Goal: Task Accomplishment & Management: Complete application form

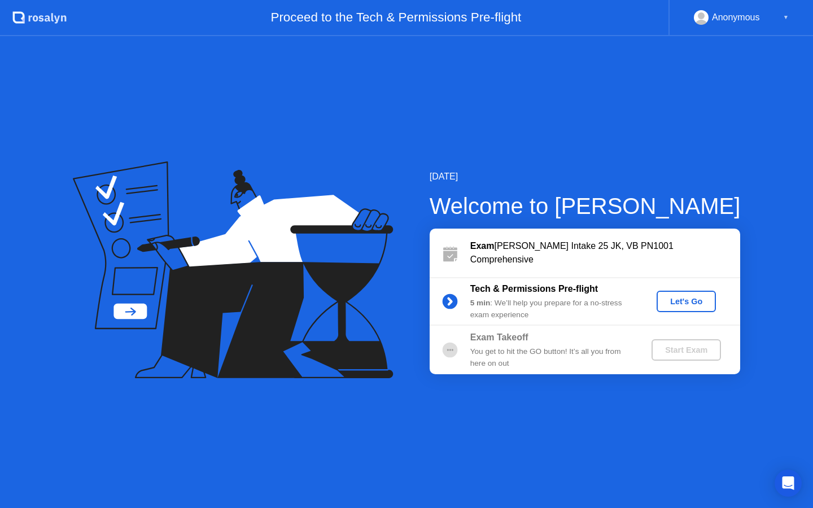
click at [681, 303] on div "Let's Go" at bounding box center [686, 301] width 50 height 9
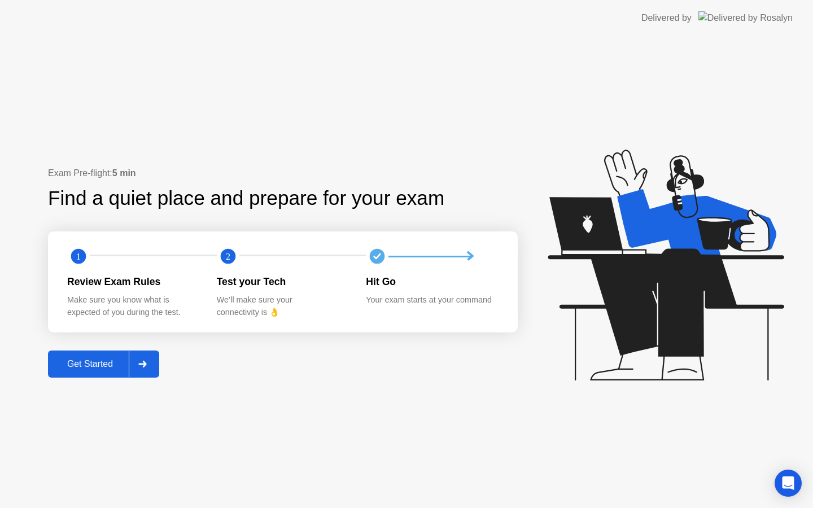
click at [83, 368] on div "Get Started" at bounding box center [89, 364] width 77 height 10
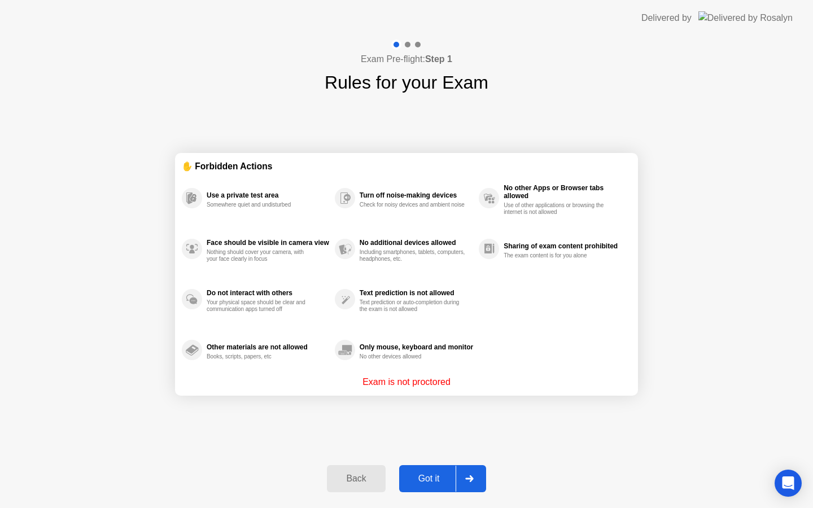
click at [424, 476] on div "Got it" at bounding box center [429, 479] width 53 height 10
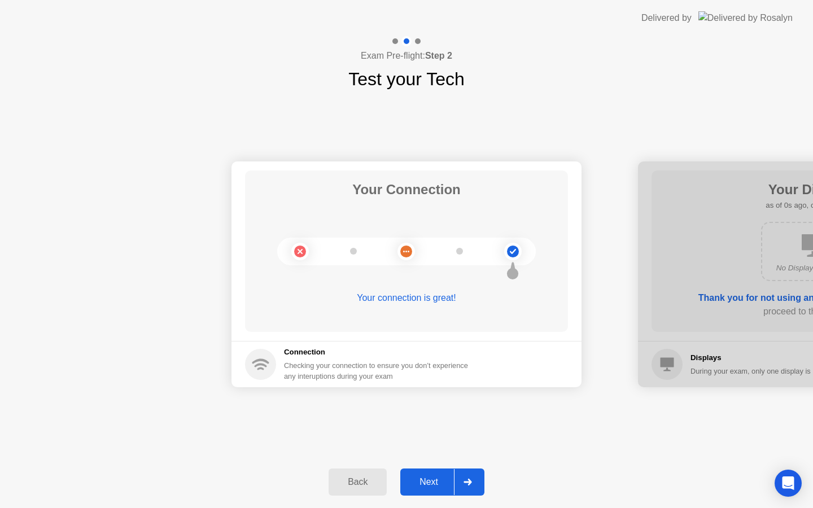
click at [431, 482] on div "Next" at bounding box center [429, 482] width 50 height 10
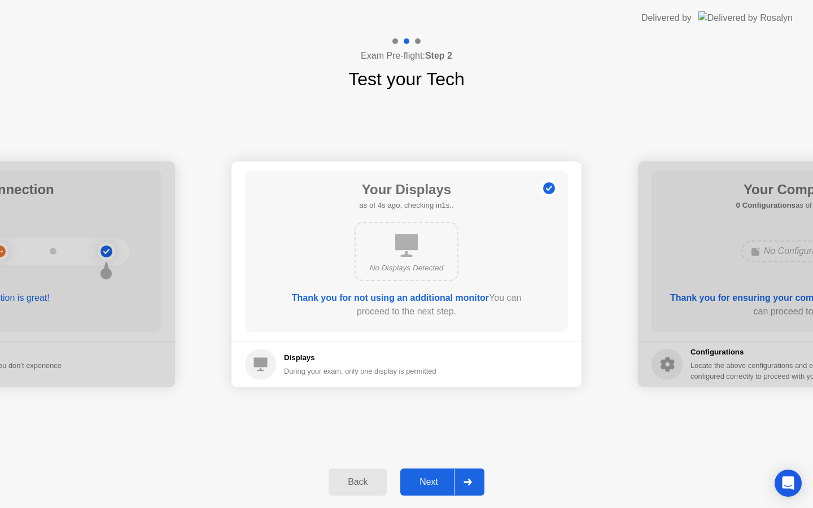
click at [430, 487] on div "Next" at bounding box center [429, 482] width 50 height 10
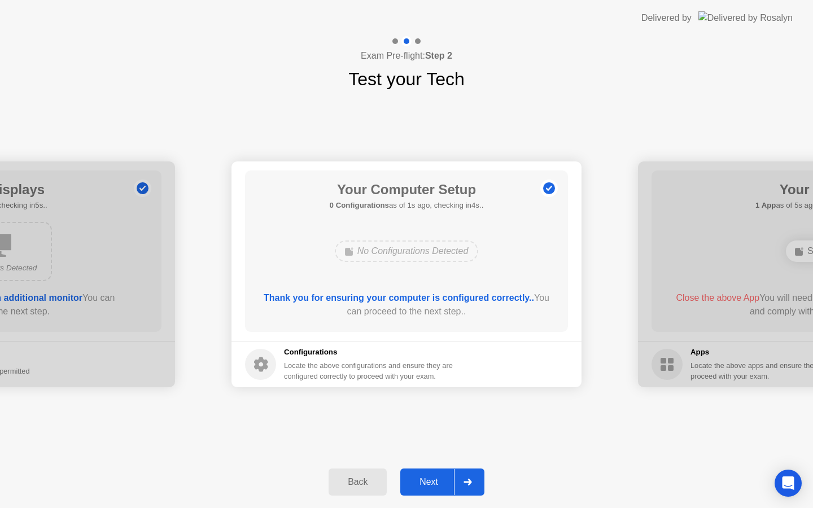
click at [430, 482] on div "Next" at bounding box center [429, 482] width 50 height 10
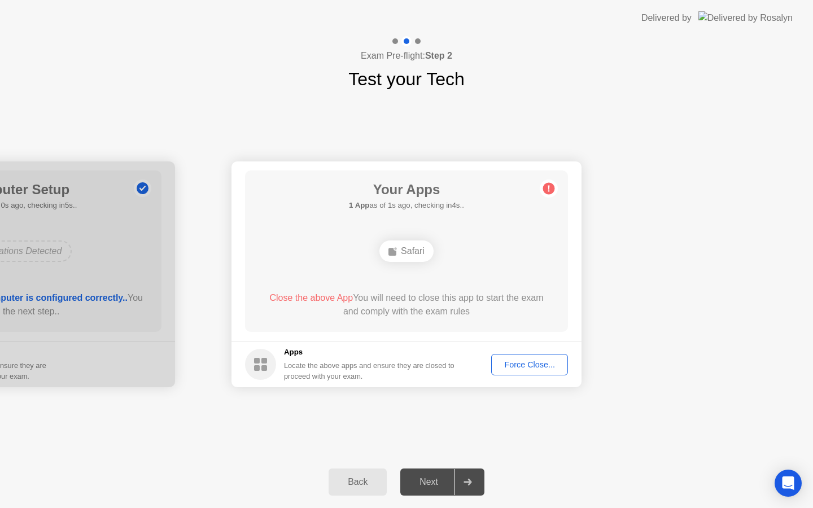
click at [430, 482] on div "Next" at bounding box center [429, 482] width 50 height 10
click at [508, 371] on button "Force Close..." at bounding box center [529, 364] width 77 height 21
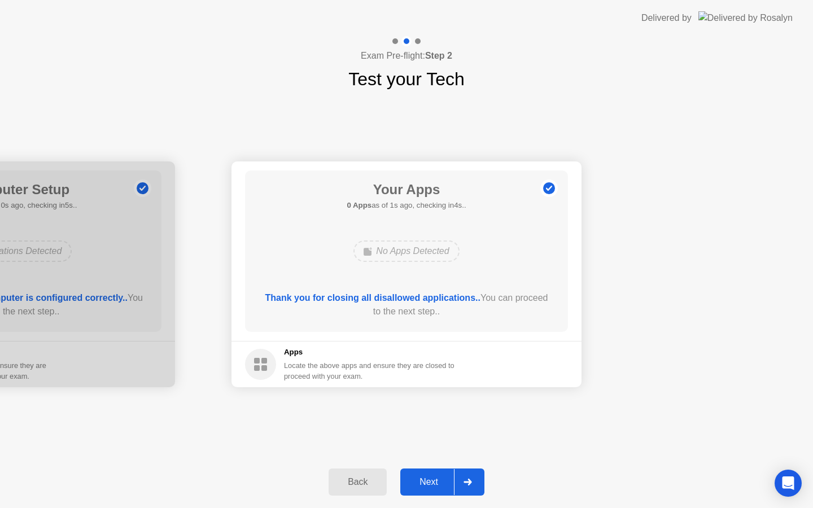
click at [424, 486] on div "Next" at bounding box center [429, 482] width 50 height 10
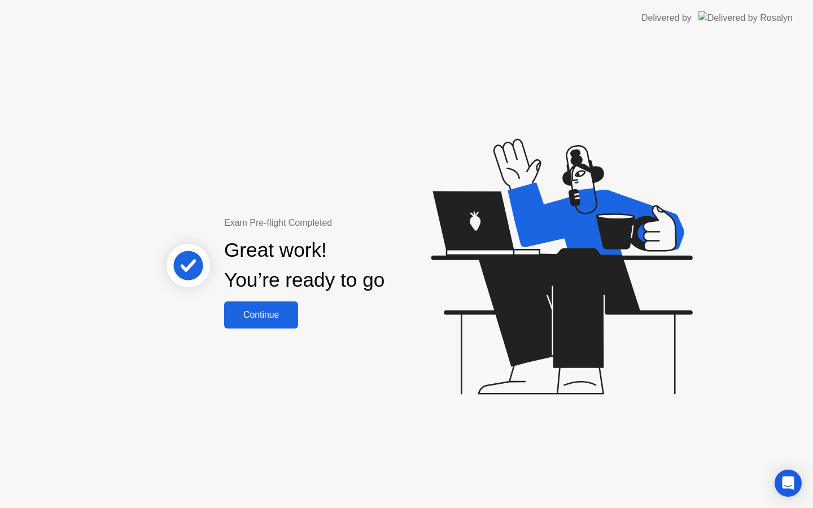
click at [258, 317] on div "Continue" at bounding box center [261, 315] width 67 height 10
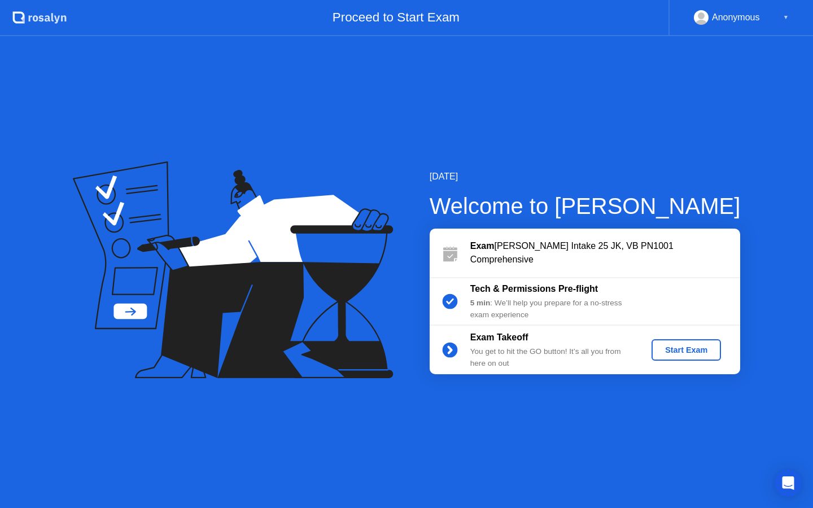
click at [697, 350] on div "Start Exam" at bounding box center [686, 350] width 60 height 9
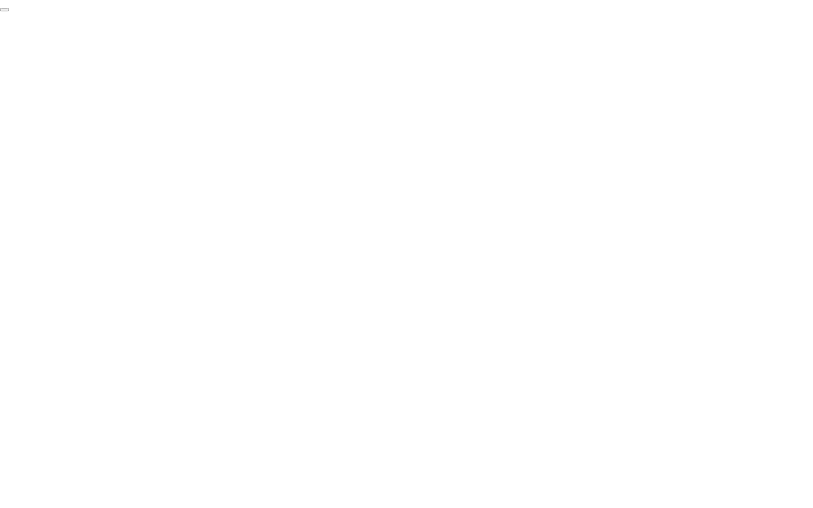
click div "End Proctoring Session"
